Goal: Transaction & Acquisition: Obtain resource

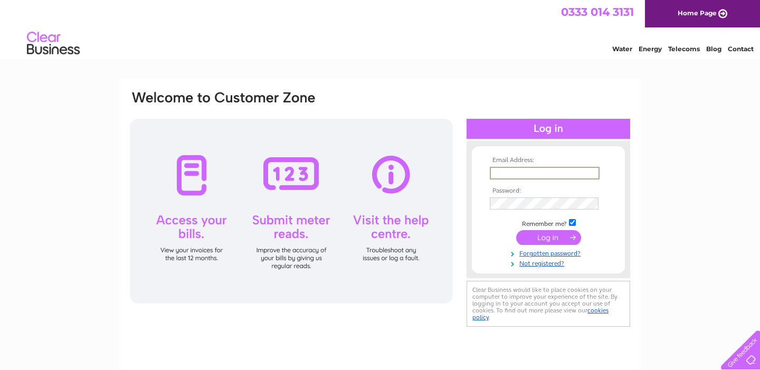
type input "kowalskikitchenltd@gmail.com"
click at [548, 236] on input "submit" at bounding box center [548, 237] width 65 height 15
click at [535, 234] on input "submit" at bounding box center [548, 236] width 65 height 15
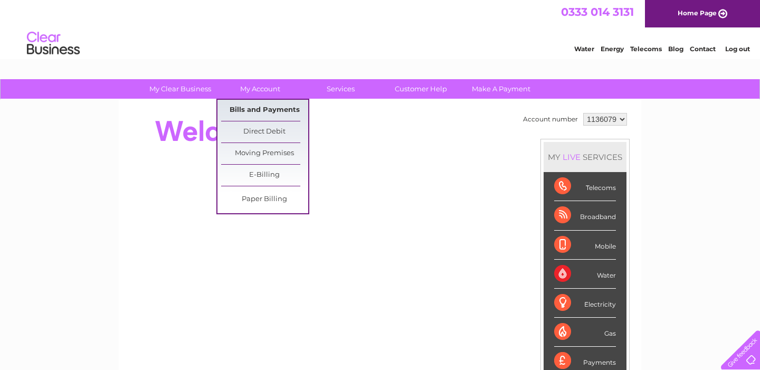
click at [264, 107] on link "Bills and Payments" at bounding box center [264, 110] width 87 height 21
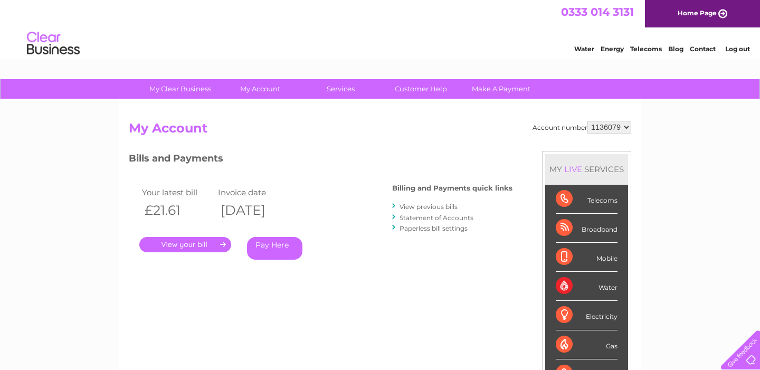
click at [419, 205] on link "View previous bills" at bounding box center [429, 207] width 58 height 8
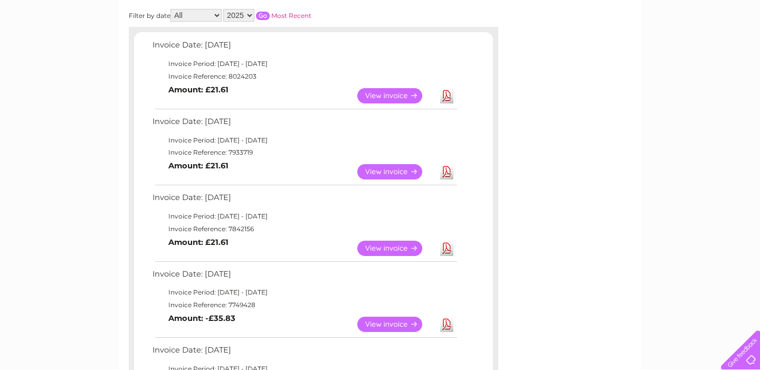
scroll to position [73, 0]
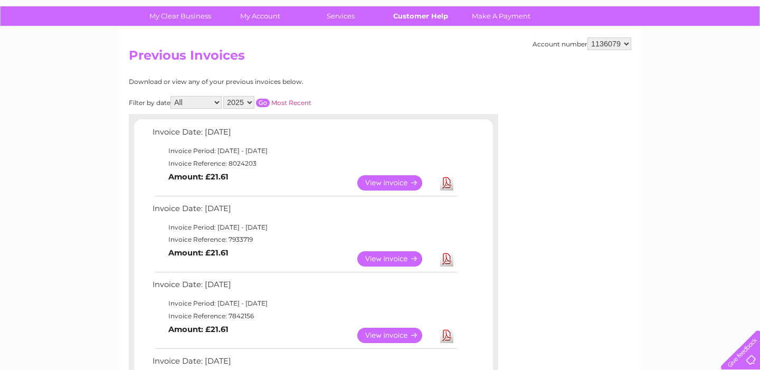
click at [416, 17] on link "Customer Help" at bounding box center [420, 16] width 87 height 20
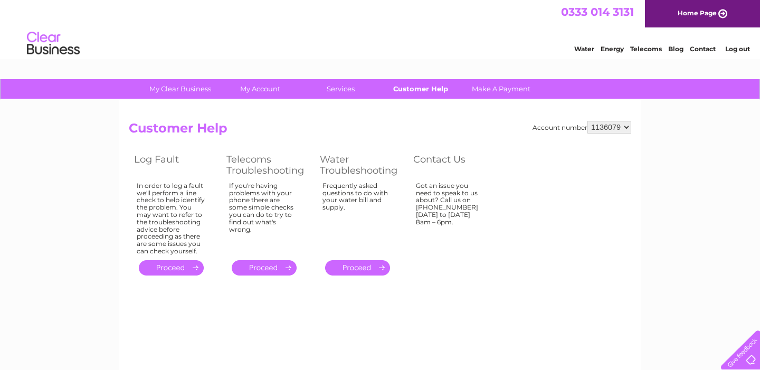
click at [432, 89] on link "Customer Help" at bounding box center [420, 89] width 87 height 20
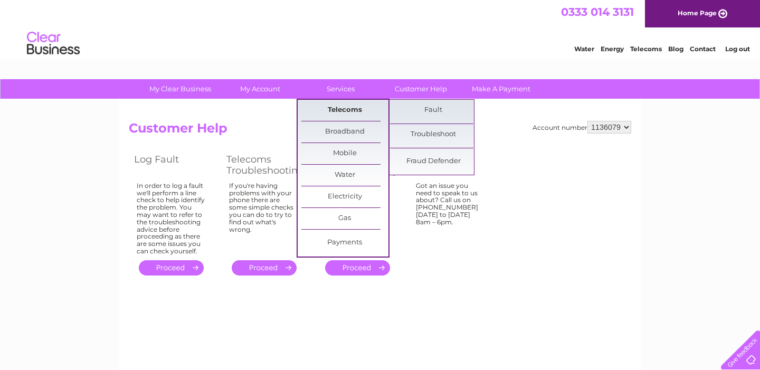
click at [352, 109] on link "Telecoms" at bounding box center [344, 110] width 87 height 21
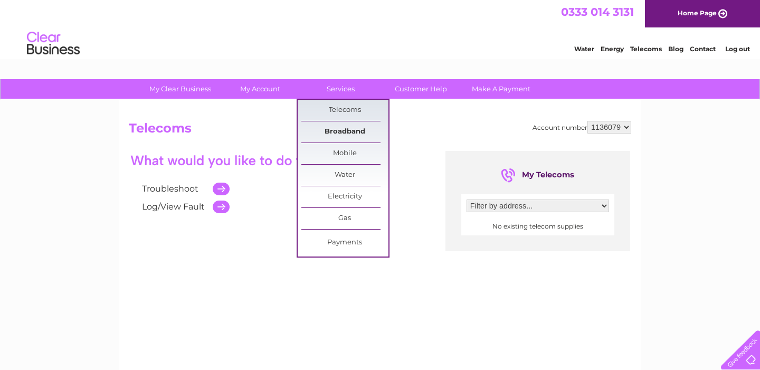
click at [352, 128] on link "Broadband" at bounding box center [344, 131] width 87 height 21
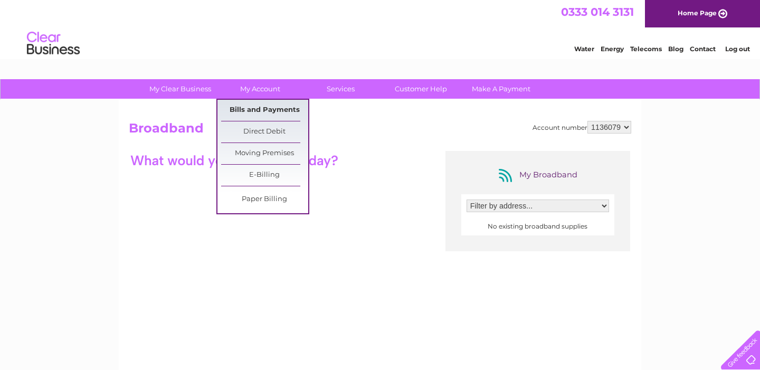
click at [259, 107] on link "Bills and Payments" at bounding box center [264, 110] width 87 height 21
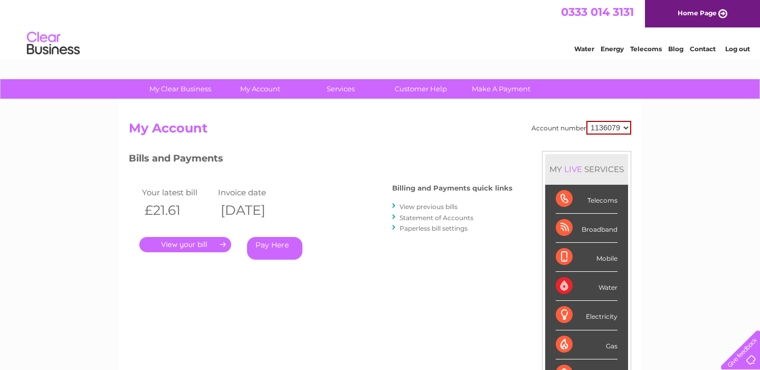
click at [215, 241] on link "." at bounding box center [185, 244] width 92 height 15
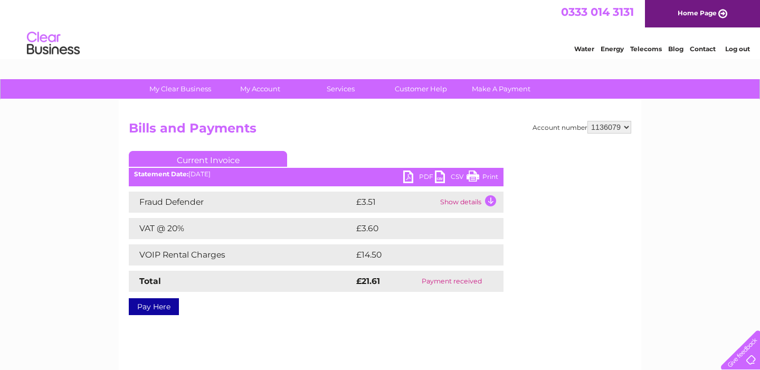
click at [422, 175] on link "PDF" at bounding box center [419, 178] width 32 height 15
click at [502, 38] on div "Water Energy Telecoms Blog Contact Log out" at bounding box center [380, 44] width 760 height 34
click at [404, 178] on link "PDF" at bounding box center [419, 178] width 32 height 15
click at [407, 179] on link "PDF" at bounding box center [419, 178] width 32 height 15
